Goal: Task Accomplishment & Management: Complete application form

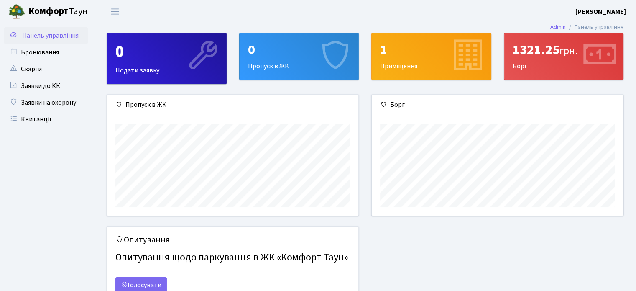
scroll to position [120, 251]
click at [172, 76] on div "0 Подати заявку" at bounding box center [166, 58] width 119 height 50
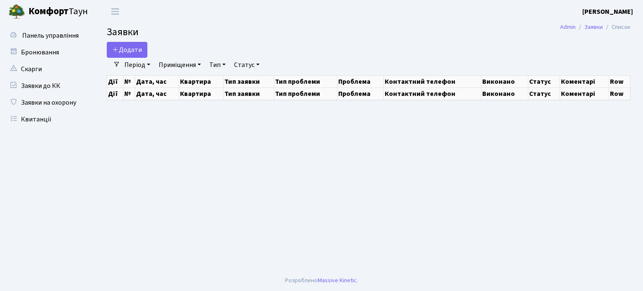
select select "25"
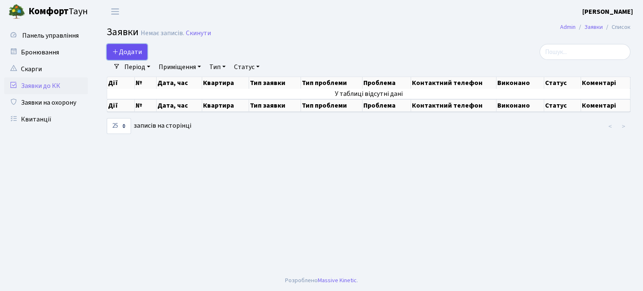
click at [131, 56] on span "Додати" at bounding box center [127, 51] width 30 height 9
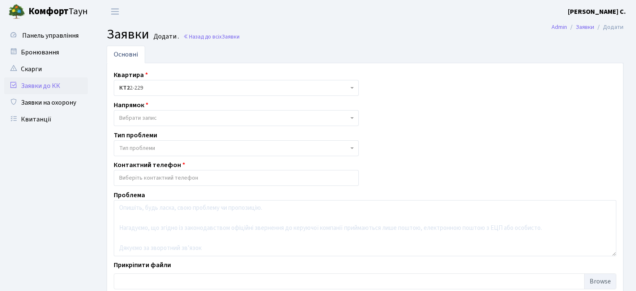
select select
click at [176, 118] on span "Вибрати запис" at bounding box center [233, 118] width 229 height 8
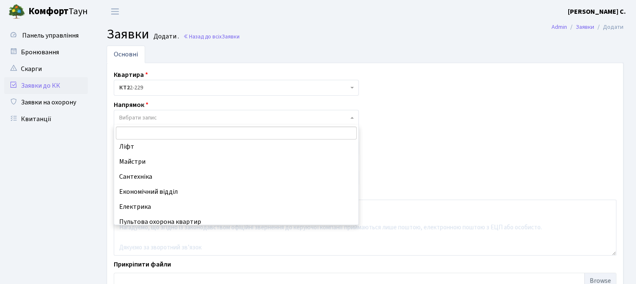
scroll to position [28, 0]
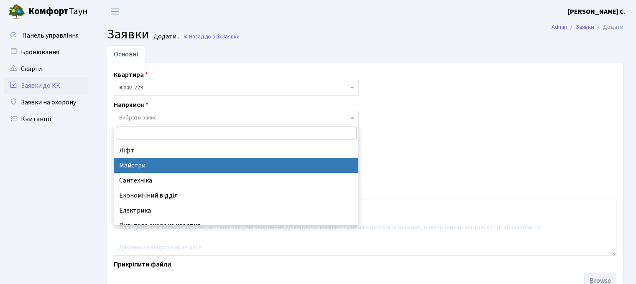
select select "1"
select select
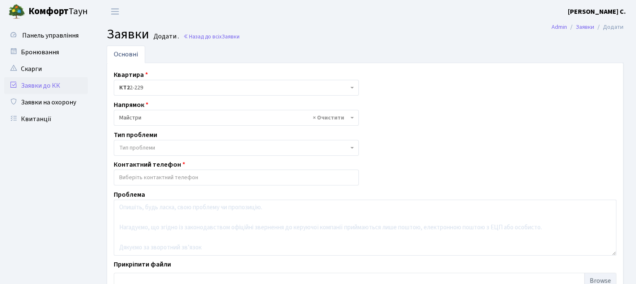
click at [185, 153] on span "Тип проблеми" at bounding box center [236, 148] width 245 height 16
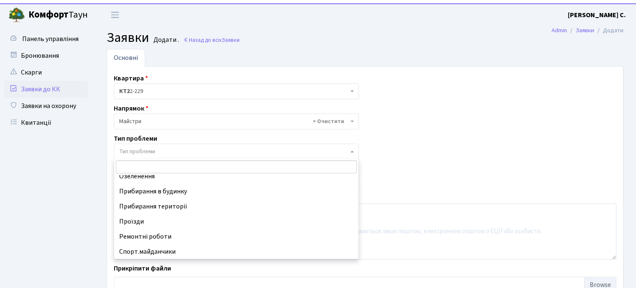
scroll to position [37, 0]
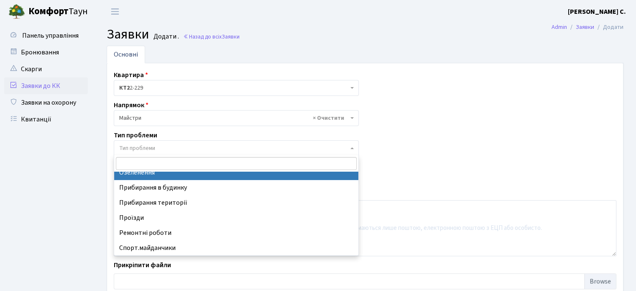
click at [482, 141] on div "Квартира <b>КТ2</b>&nbsp;&nbsp;&nbsp;2-229 КТ2 2-229 Напрямок - Адміністрація Д…" at bounding box center [365, 181] width 515 height 223
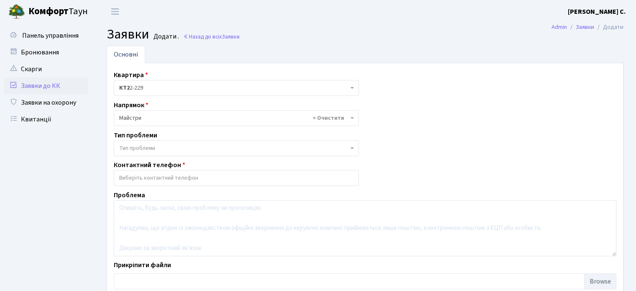
click at [354, 172] on input "search" at bounding box center [236, 177] width 244 height 15
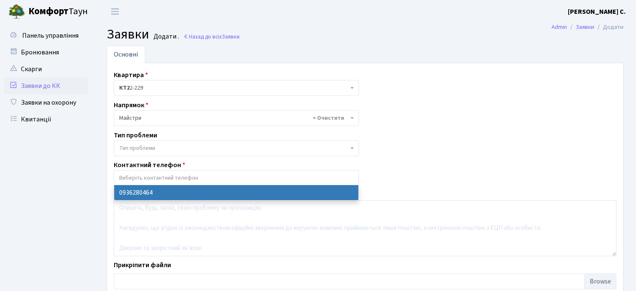
click at [472, 170] on div "Квартира <b>КТ2</b>&nbsp;&nbsp;&nbsp;2-229 КТ2 2-229 Напрямок - Адміністрація Д…" at bounding box center [365, 181] width 515 height 223
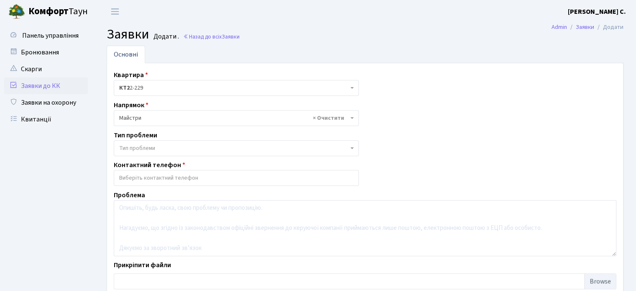
select select
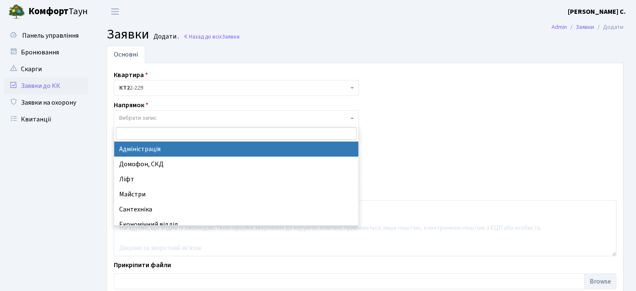
click at [430, 125] on div "Квартира <b>КТ2</b>&nbsp;&nbsp;&nbsp;2-229 КТ2 2-229 Напрямок - Адміністрація Д…" at bounding box center [365, 181] width 515 height 223
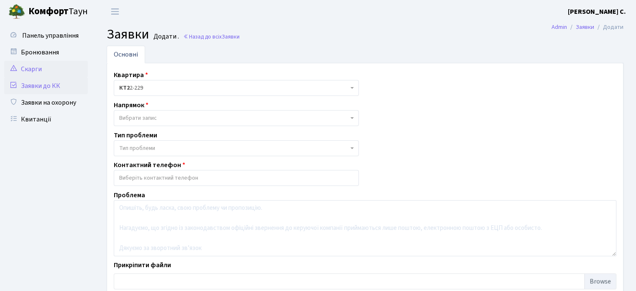
click at [66, 66] on link "Скарги" at bounding box center [46, 69] width 84 height 17
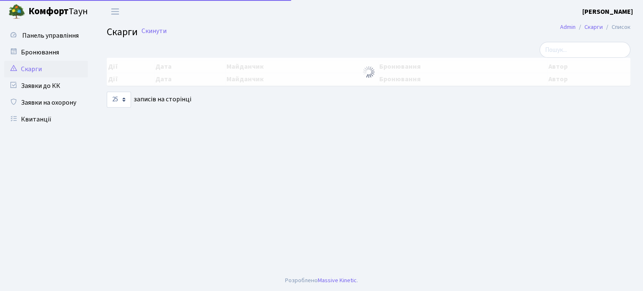
select select "25"
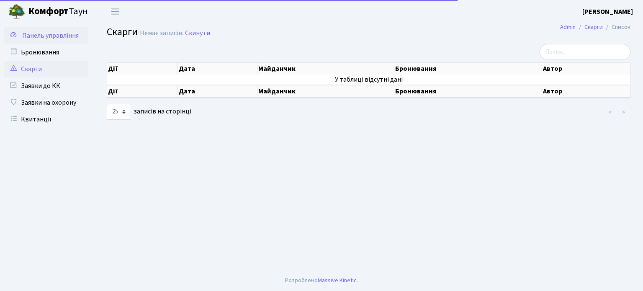
click at [59, 38] on span "Панель управління" at bounding box center [50, 35] width 56 height 9
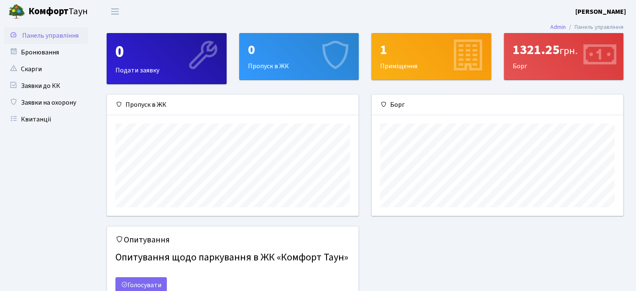
scroll to position [120, 251]
click at [275, 55] on div "0" at bounding box center [299, 50] width 102 height 16
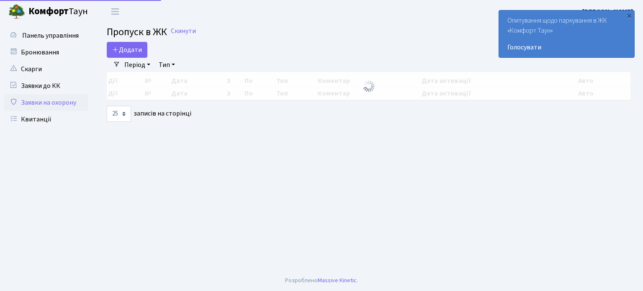
select select "25"
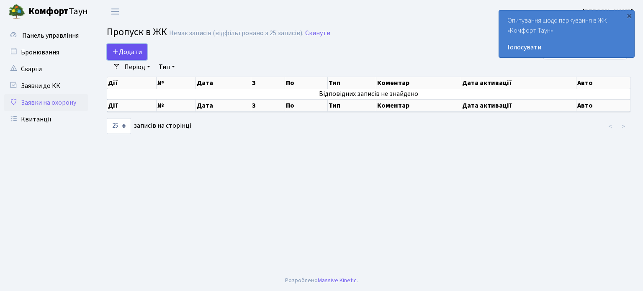
click at [117, 51] on icon at bounding box center [115, 51] width 7 height 7
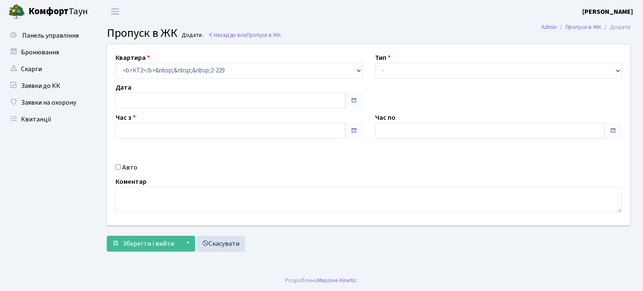
type input "[DATE]"
type input "13:00"
type input "14:00"
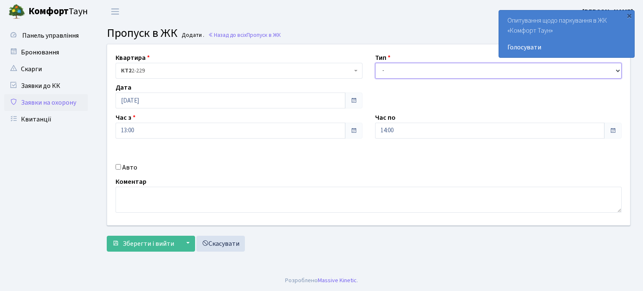
click at [429, 70] on select "- Доставка Таксі Гості Сервіс" at bounding box center [498, 71] width 247 height 16
click at [391, 152] on div "Квартира <b>КТ2</b>&nbsp;&nbsp;&nbsp;2-229 КТ2 2-229 Тип - Доставка Таксі Гості…" at bounding box center [368, 134] width 535 height 181
click at [525, 48] on link "Голосувати" at bounding box center [566, 47] width 118 height 10
